Goal: Information Seeking & Learning: Learn about a topic

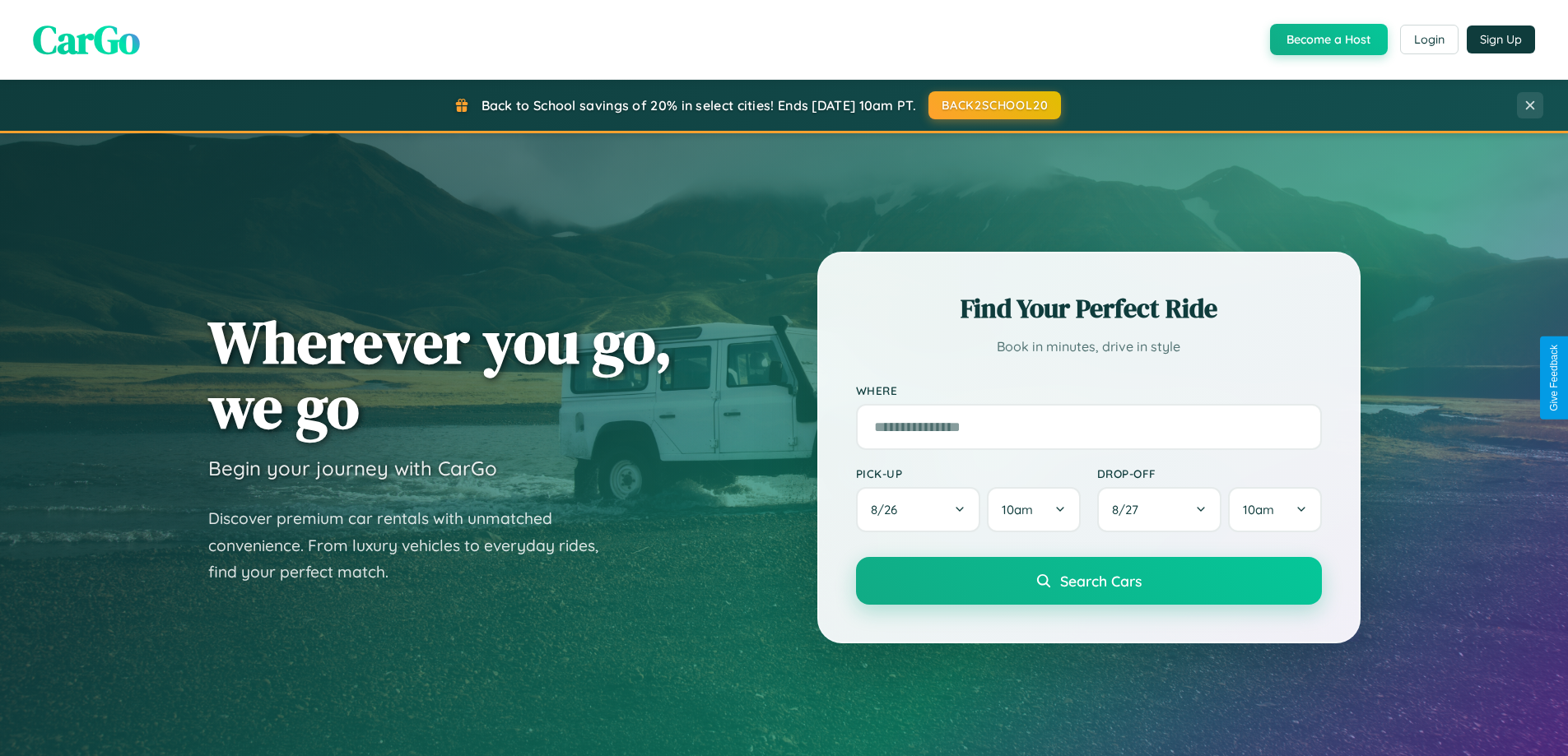
scroll to position [2644, 0]
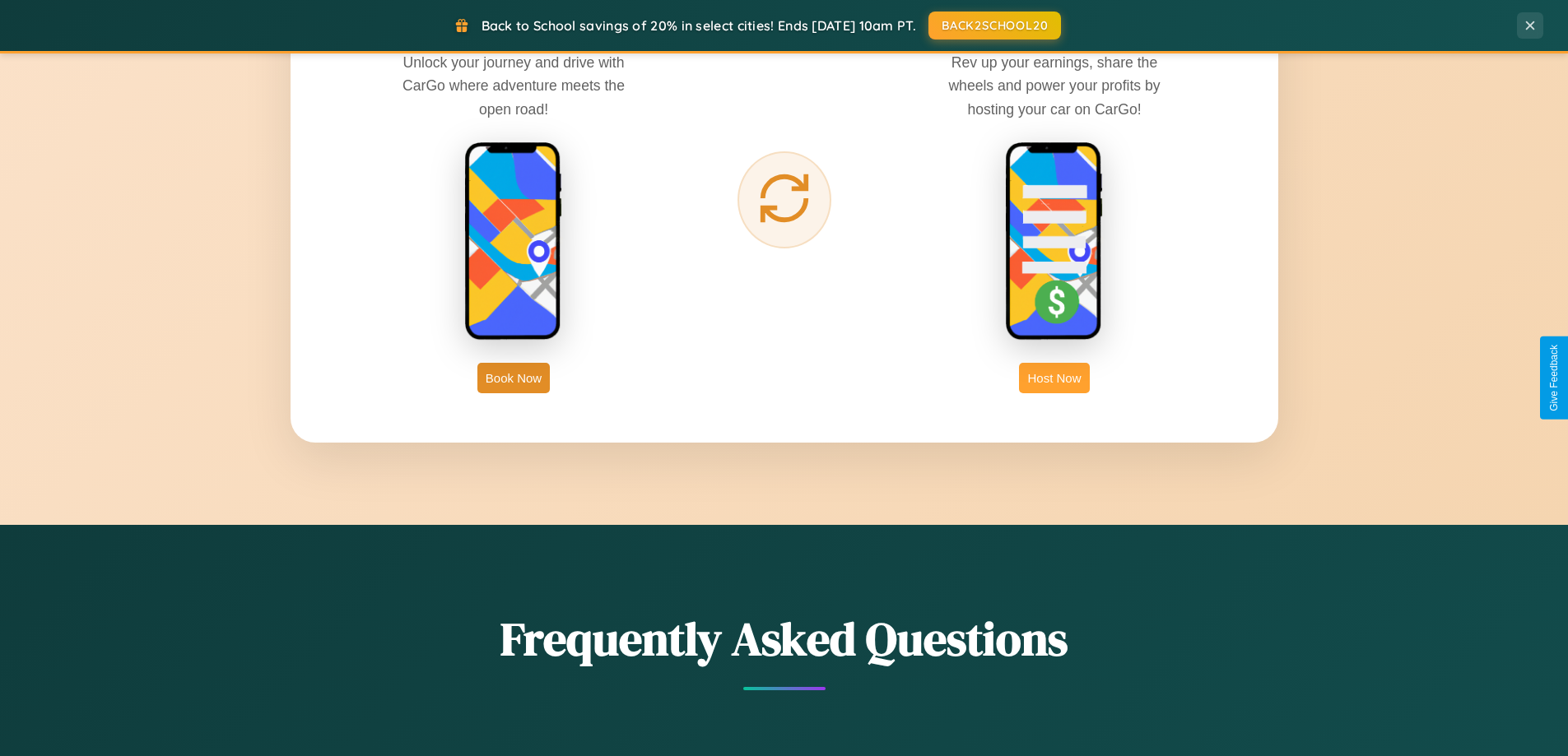
click at [1054, 378] on button "Host Now" at bounding box center [1054, 378] width 70 height 31
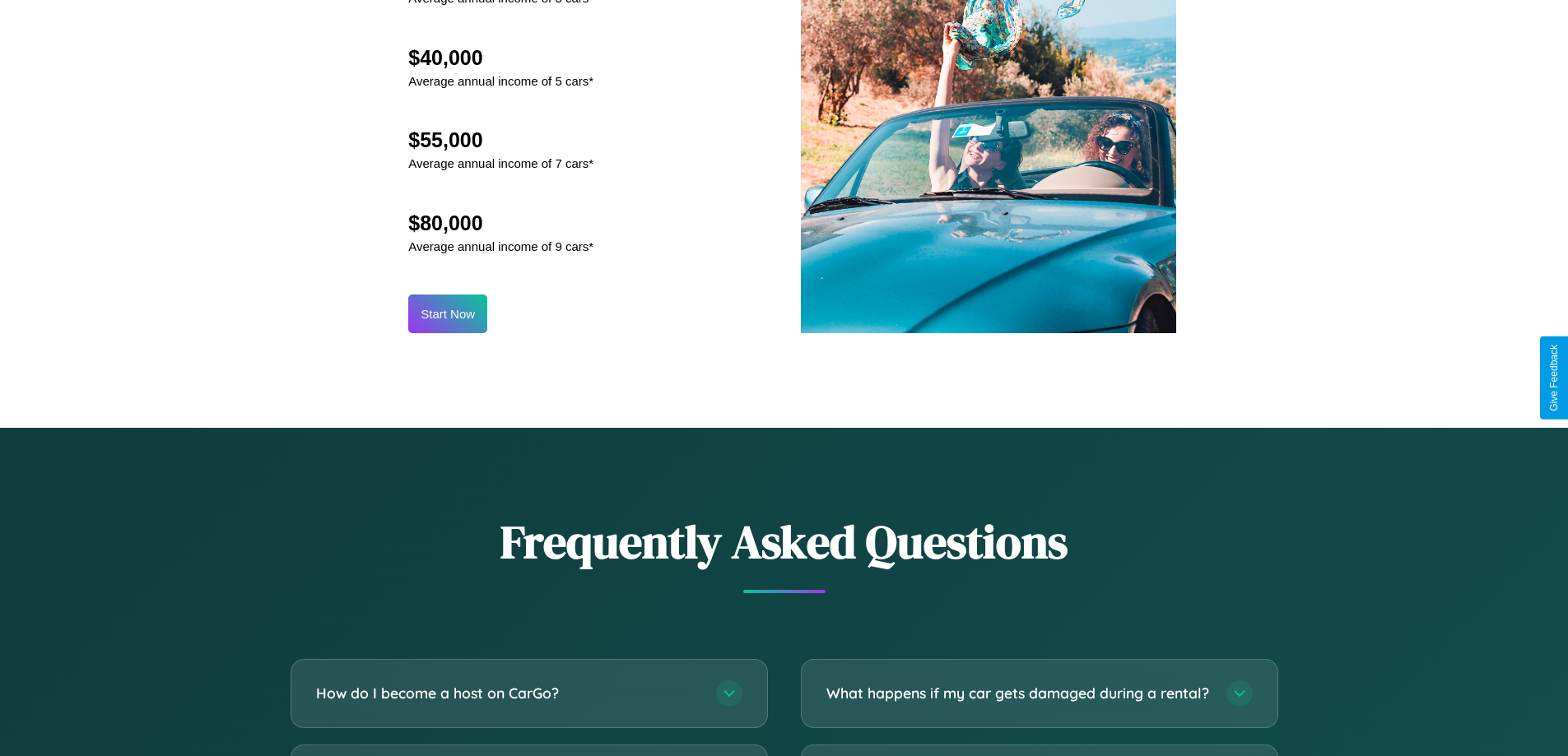
scroll to position [2225, 0]
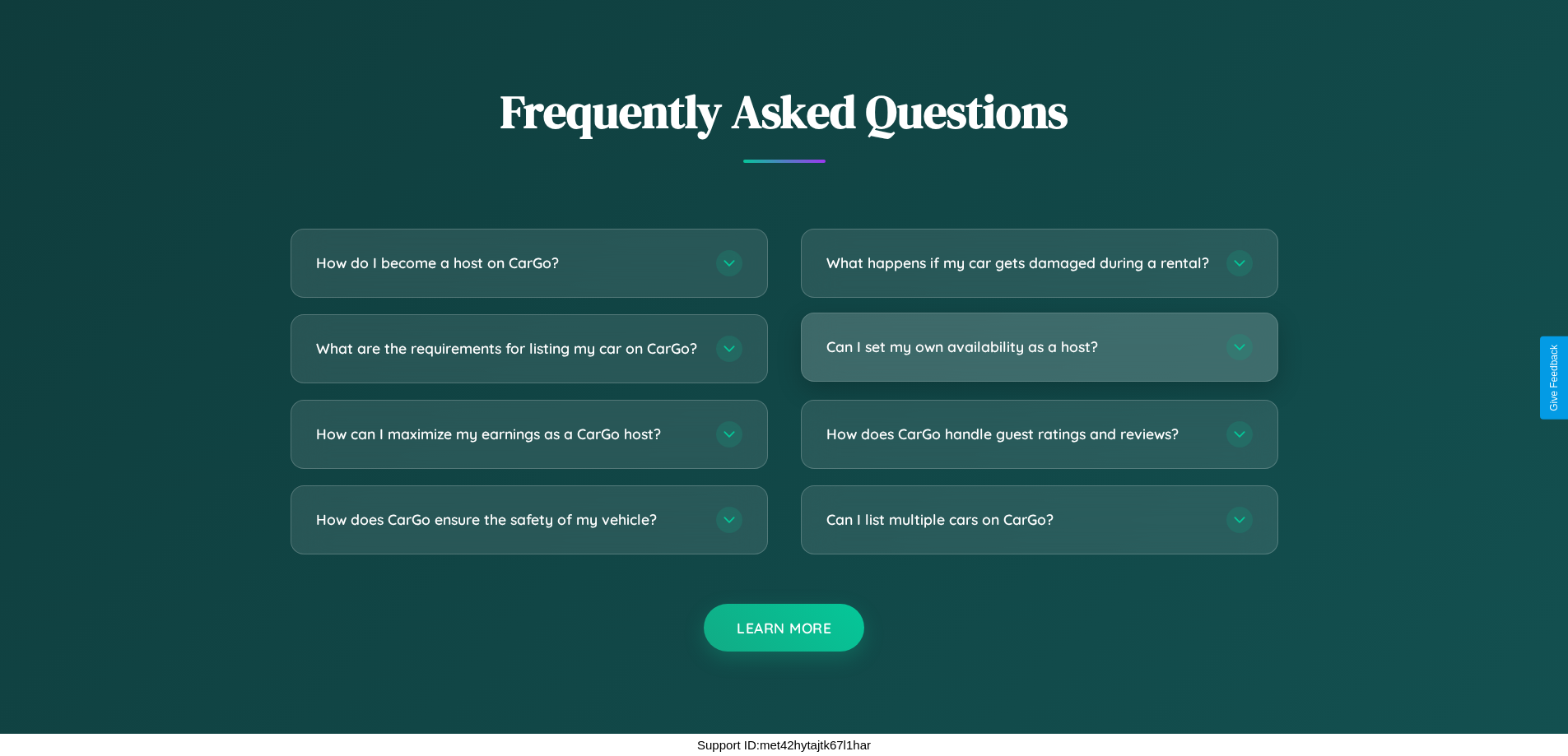
click at [1038, 346] on h3 "Can I set my own availability as a host?" at bounding box center [1017, 346] width 383 height 20
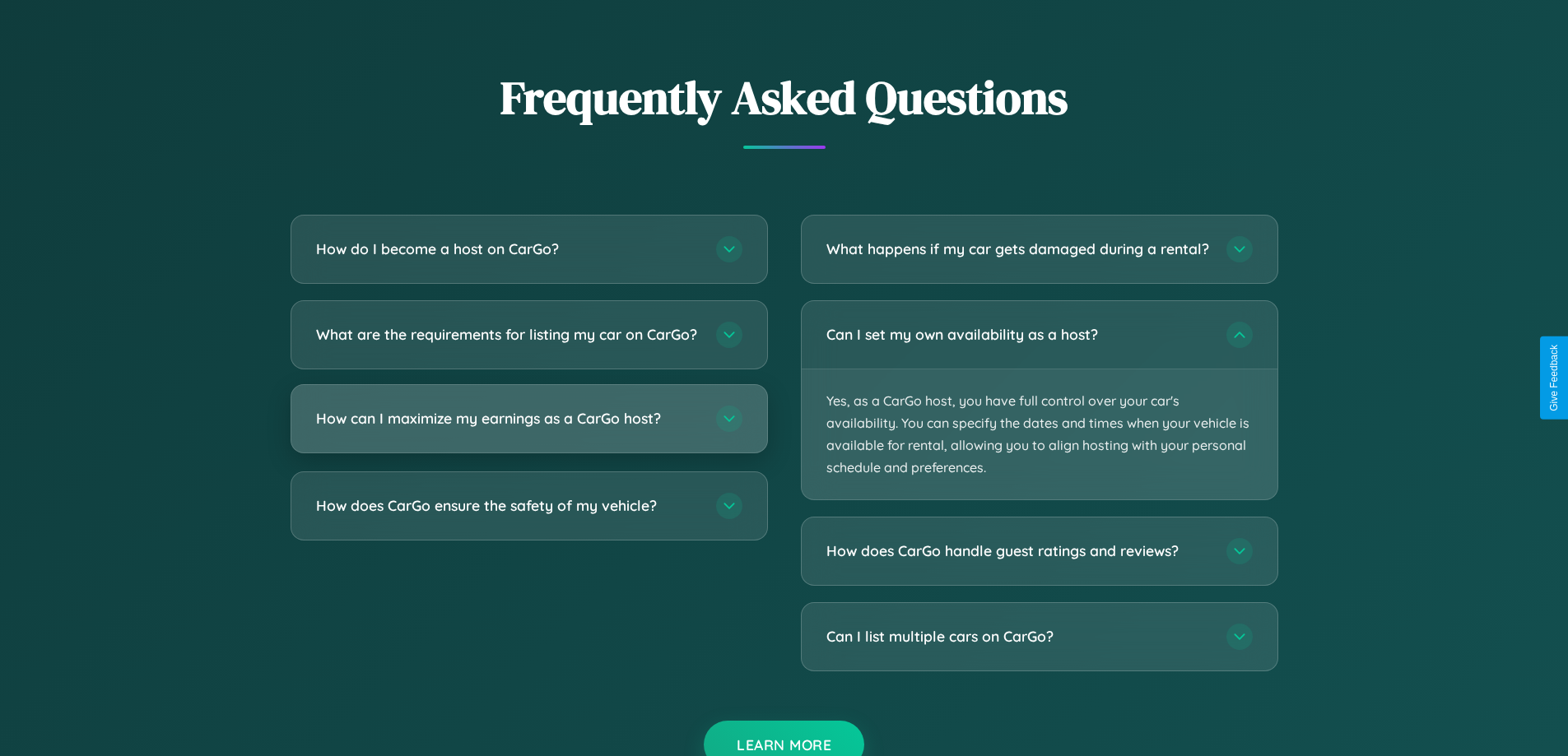
click at [528, 429] on h3 "How can I maximize my earnings as a CarGo host?" at bounding box center [507, 417] width 383 height 20
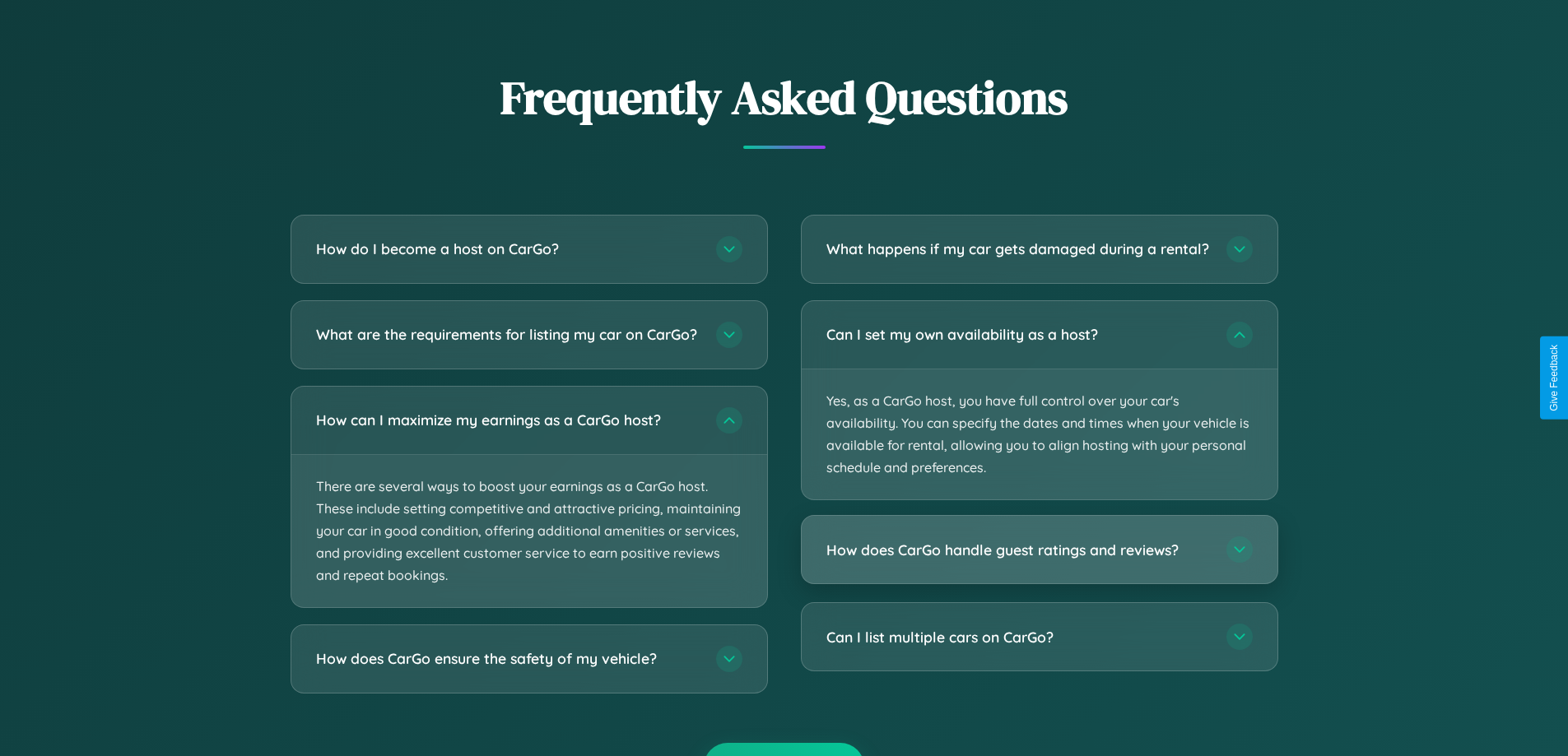
click at [1038, 560] on h3 "How does CarGo handle guest ratings and reviews?" at bounding box center [1017, 550] width 383 height 20
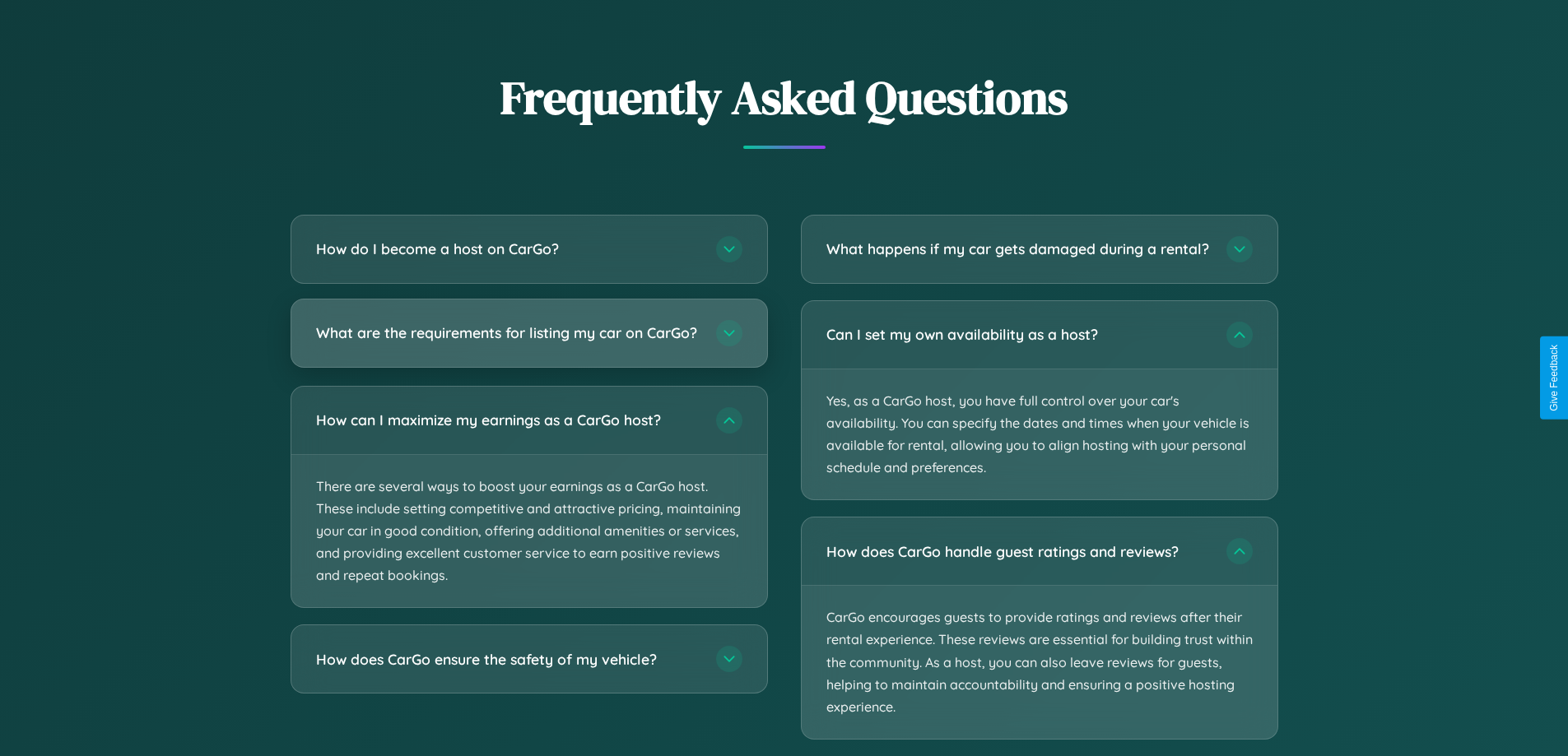
click at [528, 341] on h3 "What are the requirements for listing my car on CarGo?" at bounding box center [507, 332] width 383 height 20
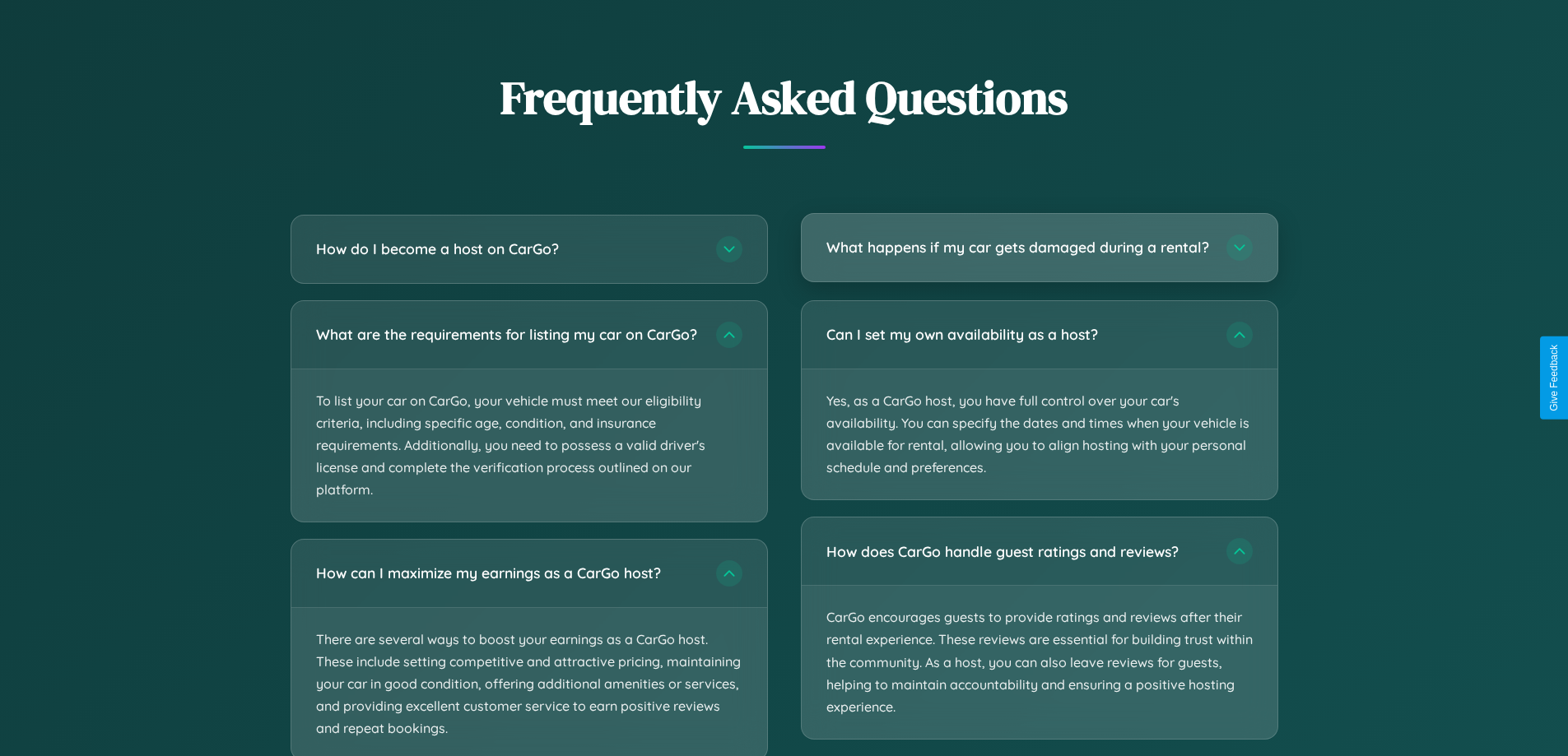
click at [1038, 254] on h3 "What happens if my car gets damaged during a rental?" at bounding box center [1017, 246] width 383 height 20
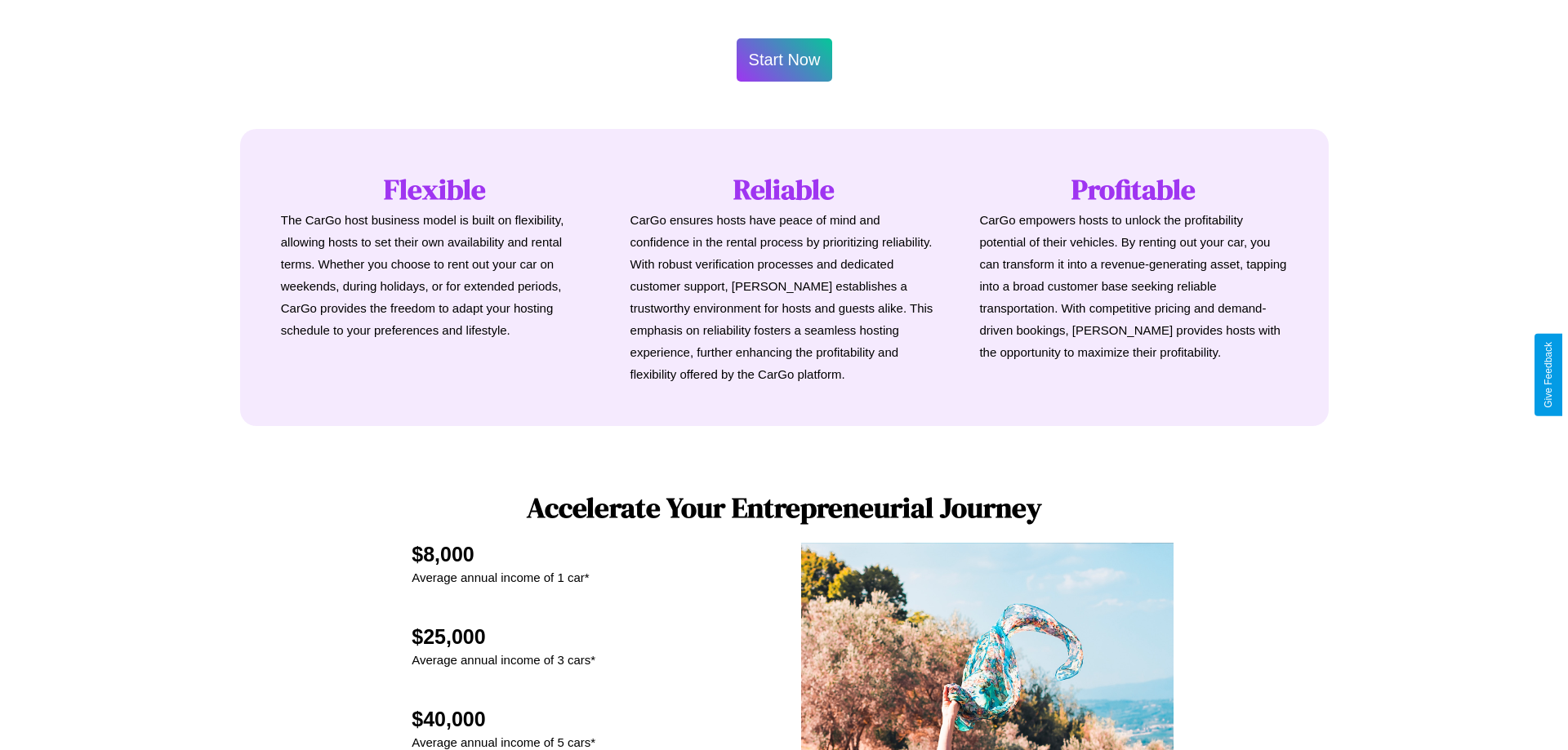
scroll to position [0, 0]
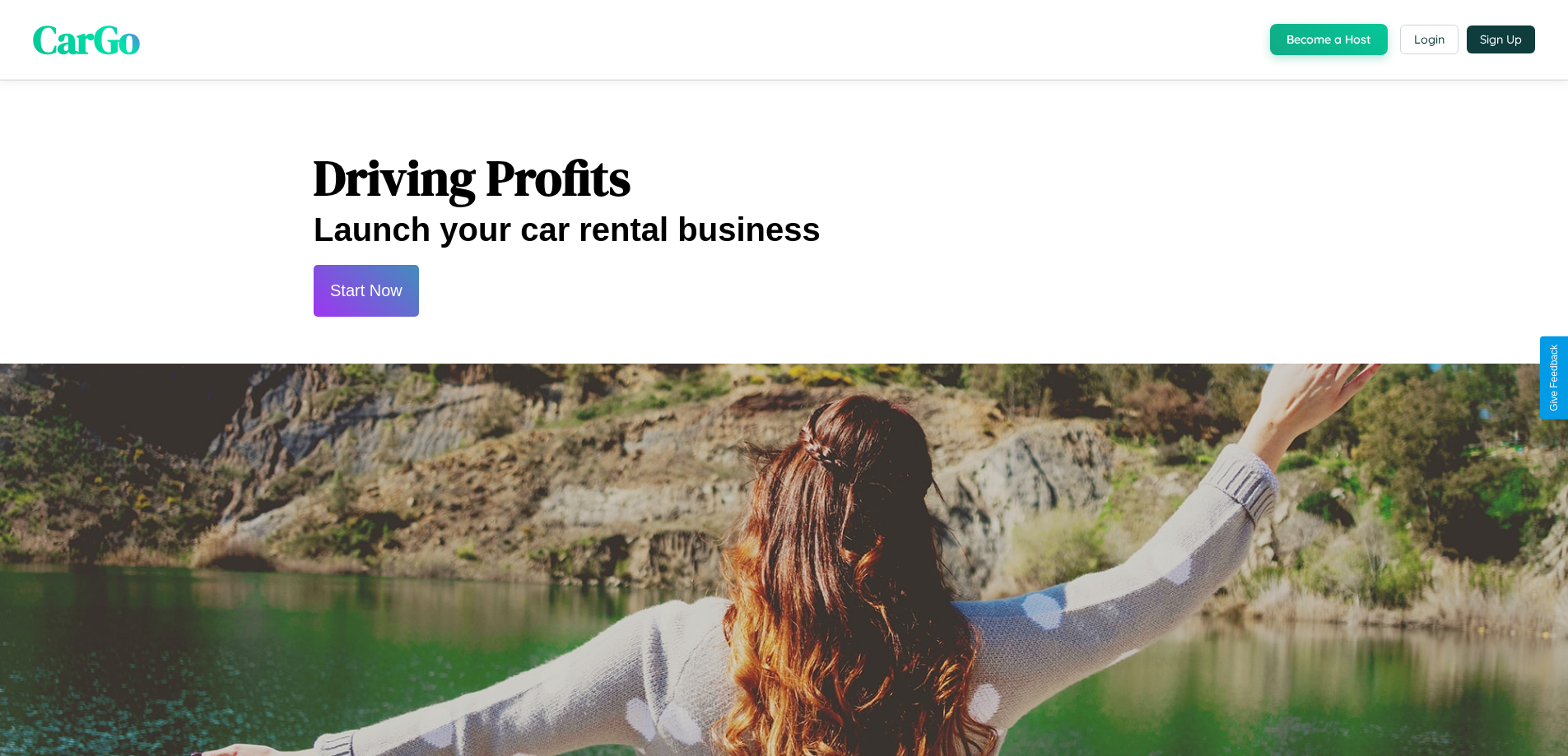
click at [366, 290] on button "Start Now" at bounding box center [367, 290] width 105 height 52
